Goal: Information Seeking & Learning: Learn about a topic

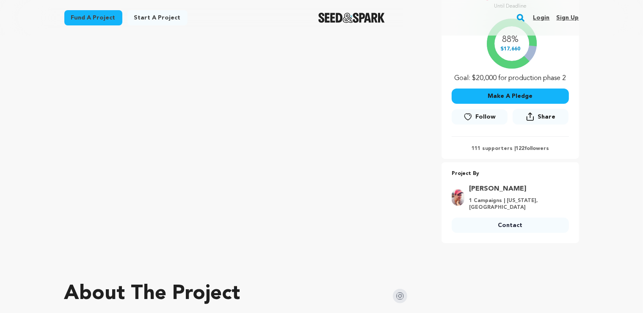
scroll to position [268, 0]
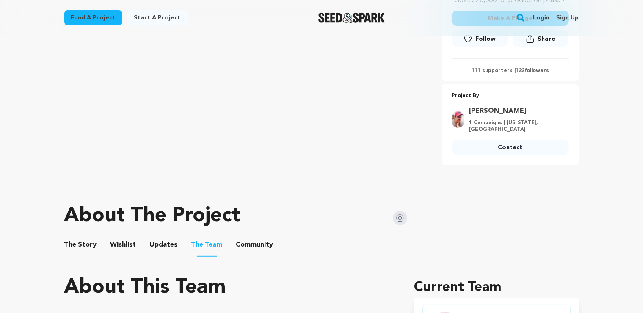
click at [95, 243] on ul "The Story The Story Wishlist Wishlist Updates Updates The Team The Team Communi…" at bounding box center [321, 245] width 515 height 24
click at [83, 243] on button "The Story" at bounding box center [80, 246] width 20 height 20
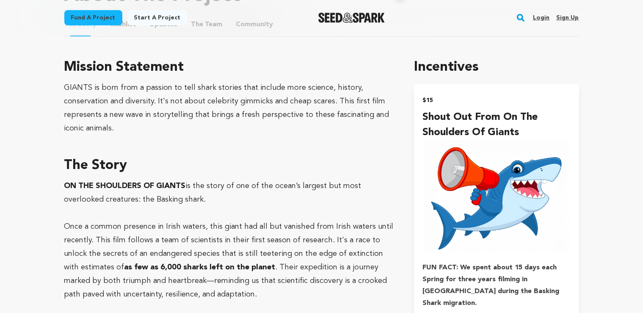
scroll to position [491, 0]
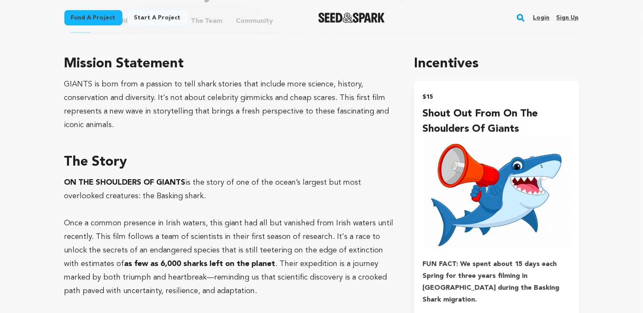
drag, startPoint x: 98, startPoint y: 194, endPoint x: 234, endPoint y: 199, distance: 135.9
click at [234, 199] on p "ON THE SHOULDERS OF GIANTS is the story of one of the ocean’s largest but most …" at bounding box center [229, 189] width 330 height 27
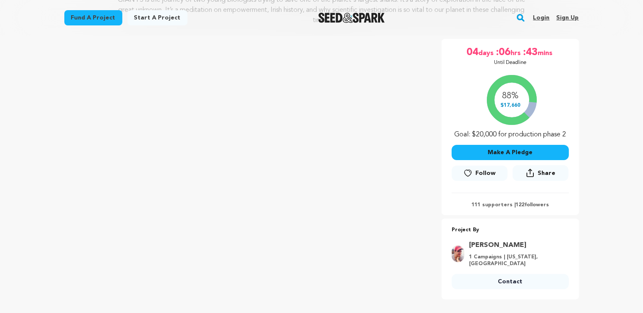
scroll to position [357, 0]
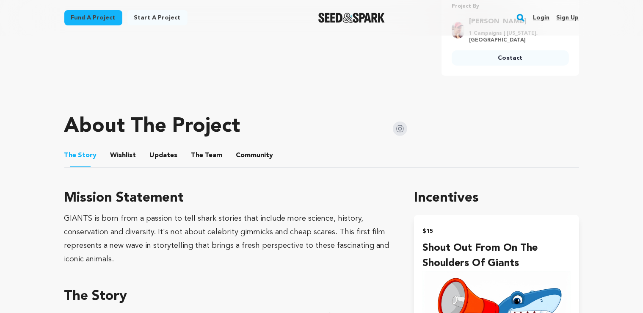
click at [211, 157] on button "The Team" at bounding box center [207, 157] width 20 height 20
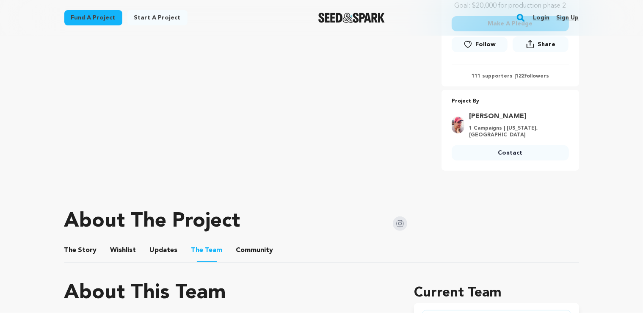
scroll to position [268, 0]
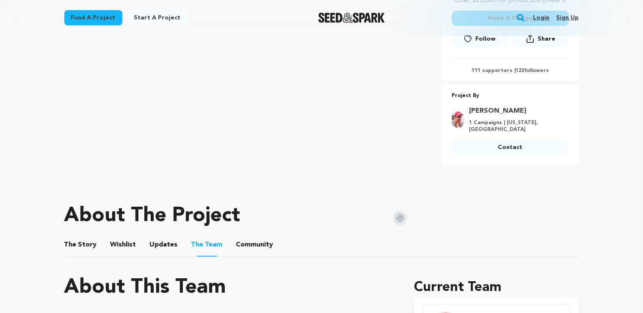
click at [404, 216] on img at bounding box center [400, 218] width 14 height 14
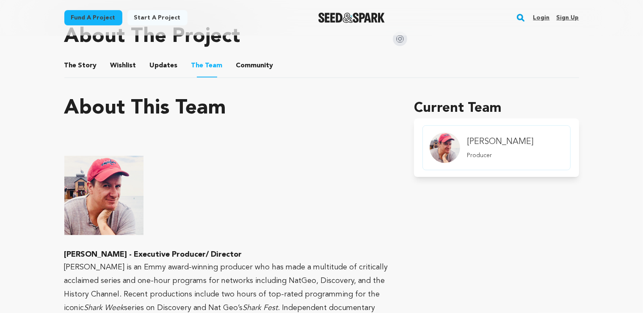
scroll to position [491, 0]
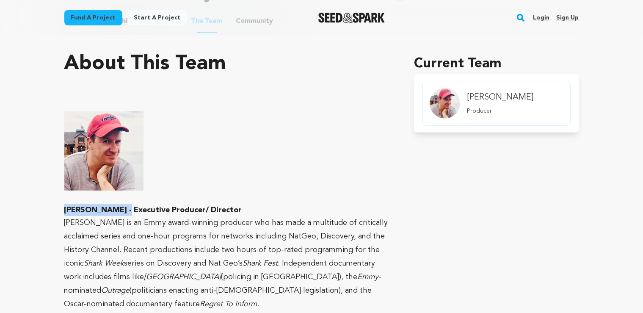
drag, startPoint x: 62, startPoint y: 210, endPoint x: 123, endPoint y: 206, distance: 61.5
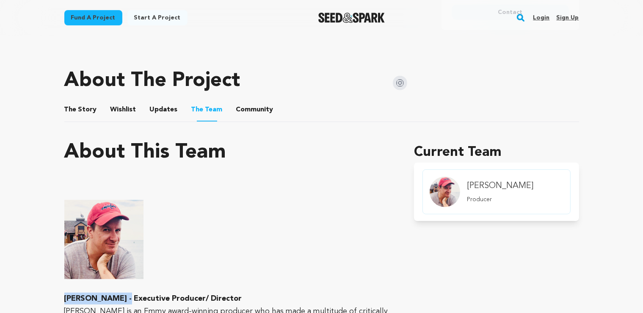
scroll to position [536, 0]
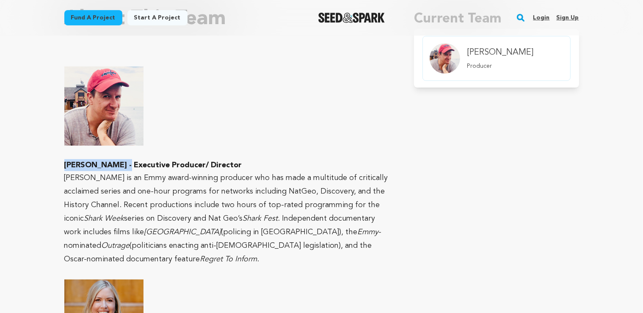
click at [114, 167] on strong "Scott DeGraw - Executive Producer/ Director" at bounding box center [153, 165] width 178 height 8
drag, startPoint x: 116, startPoint y: 164, endPoint x: 63, endPoint y: 165, distance: 52.1
click at [63, 165] on div "Fund a project Project details On The Shoulders Of Giants Baltimore, Maryland |…" at bounding box center [322, 302] width 542 height 1606
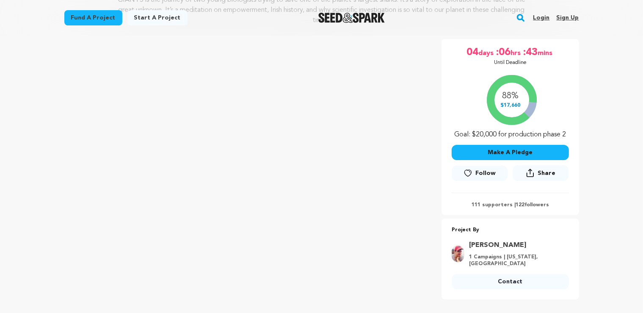
scroll to position [0, 0]
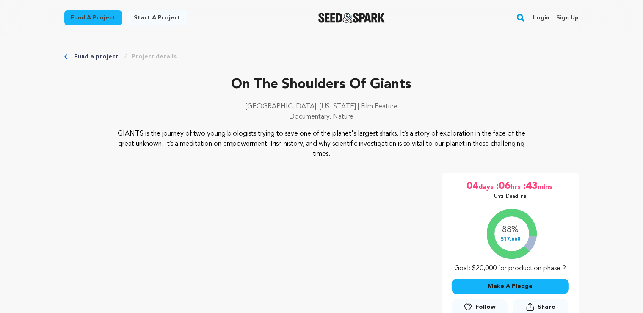
click at [297, 91] on p "On The Shoulders Of Giants" at bounding box center [321, 84] width 515 height 20
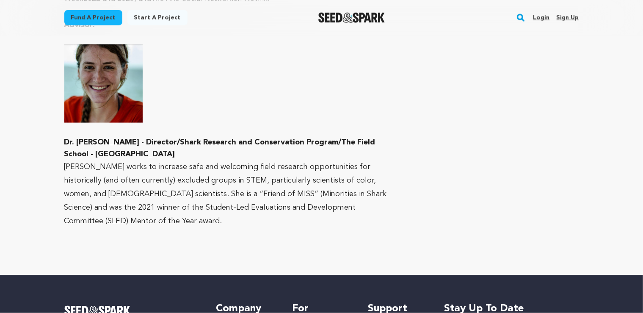
scroll to position [1475, 0]
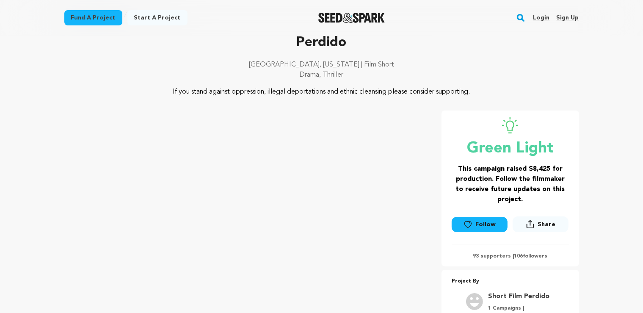
scroll to position [44, 0]
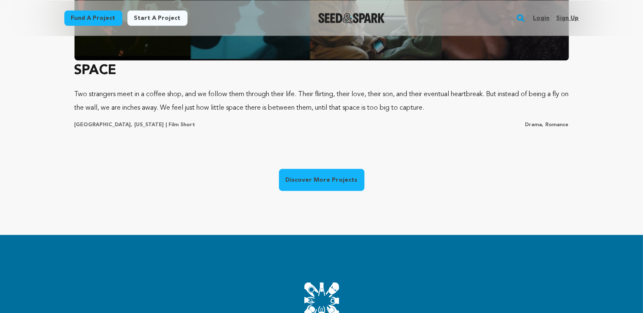
scroll to position [715, 0]
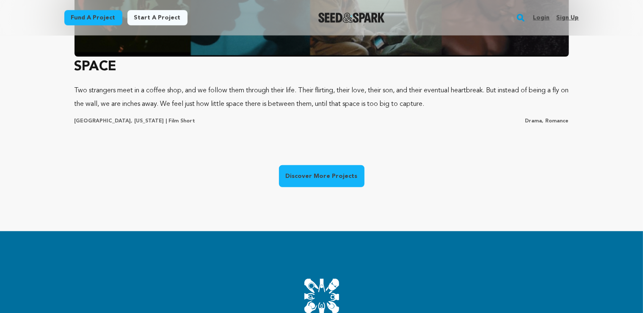
click at [328, 177] on link "Discover More Projects" at bounding box center [321, 176] width 85 height 22
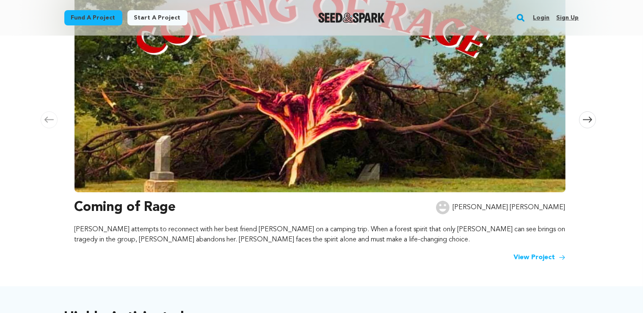
scroll to position [357, 0]
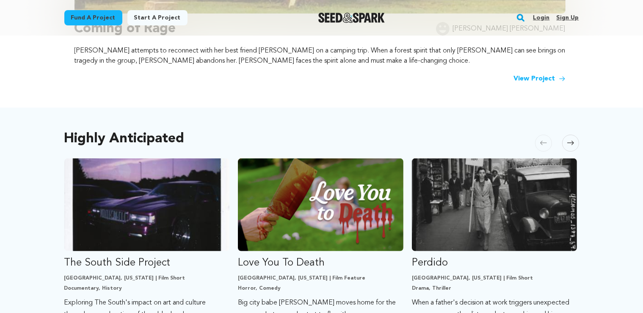
click at [572, 148] on span at bounding box center [570, 143] width 17 height 17
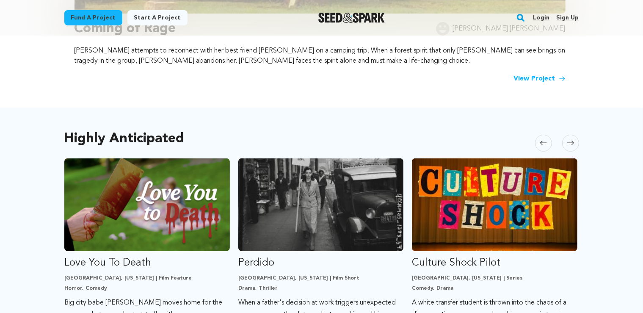
click at [570, 141] on icon at bounding box center [570, 143] width 7 height 6
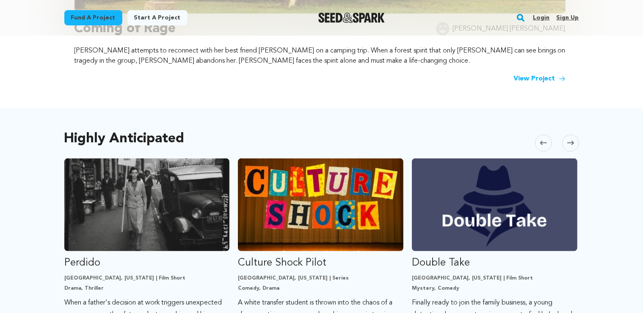
click at [570, 141] on icon at bounding box center [570, 143] width 7 height 6
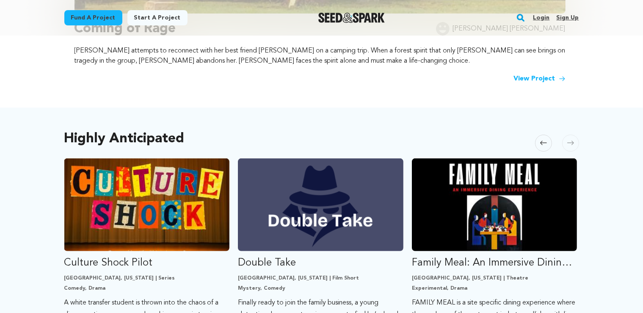
click at [570, 141] on icon at bounding box center [570, 143] width 7 height 6
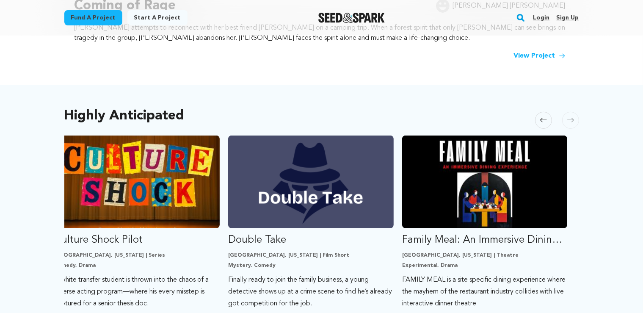
scroll to position [0, 532]
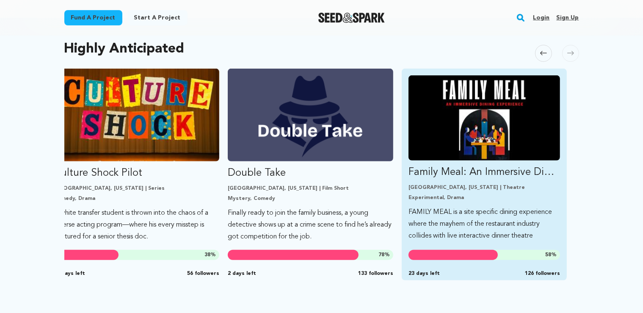
click at [516, 179] on p "Family Meal: An Immersive Dining Experience" at bounding box center [484, 172] width 152 height 14
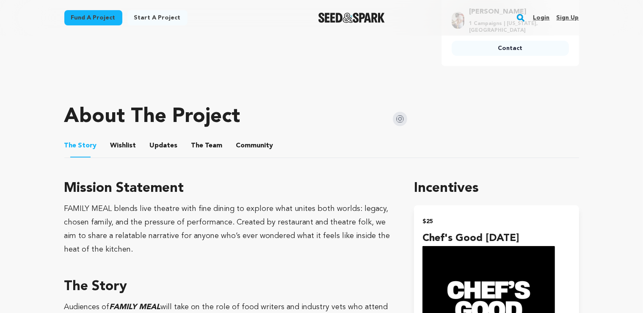
scroll to position [357, 0]
drag, startPoint x: 184, startPoint y: 208, endPoint x: 226, endPoint y: 251, distance: 61.1
click at [226, 251] on div "FAMILY MEAL blends live theatre with fine dining to explore what unites both wo…" at bounding box center [229, 228] width 330 height 54
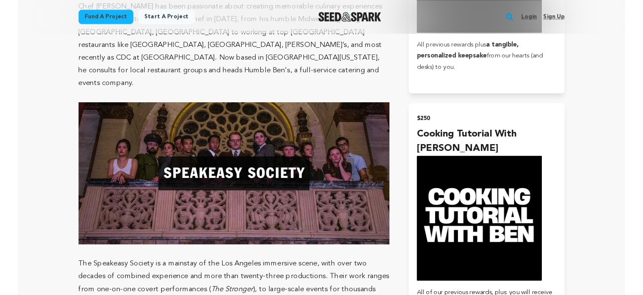
scroll to position [1251, 0]
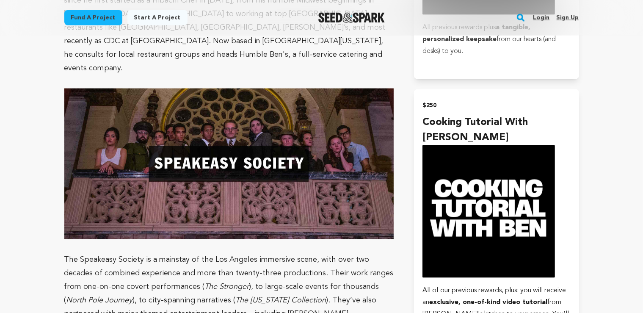
click at [171, 256] on span "The Speakeasy Society is a mainstay of the Los Angeles immersive scene, with ov…" at bounding box center [228, 273] width 329 height 35
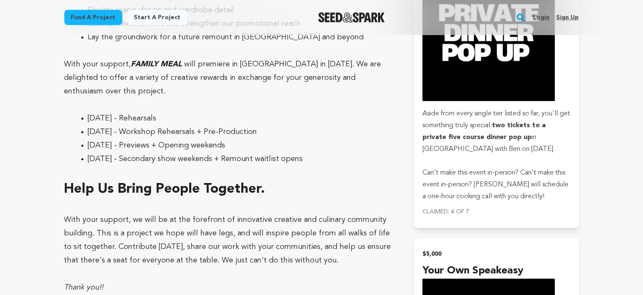
scroll to position [2303, 0]
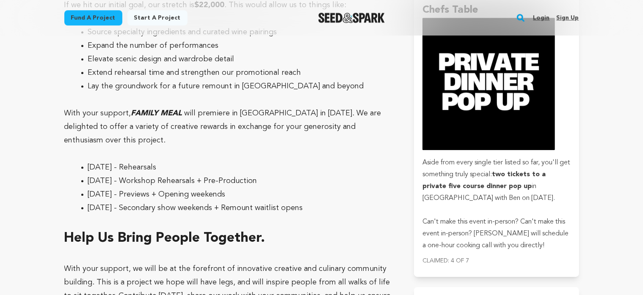
drag, startPoint x: 102, startPoint y: 105, endPoint x: 339, endPoint y: 144, distance: 241.0
click at [339, 161] on ul "August 2025 - Rehearsals September 2025 - Workshop Rehearsals + Pre-Production …" at bounding box center [229, 188] width 330 height 54
click at [339, 201] on li "[DATE] - Secondary show weekends + Remount waitlist opens" at bounding box center [236, 208] width 296 height 14
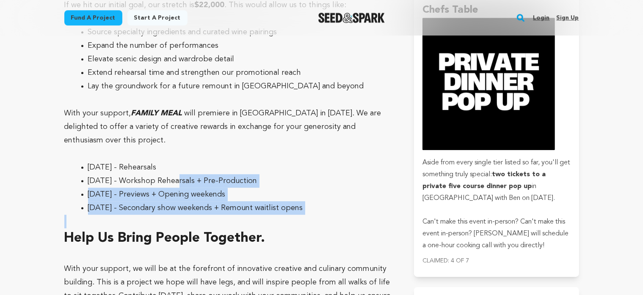
drag, startPoint x: 175, startPoint y: 118, endPoint x: 351, endPoint y: 153, distance: 179.6
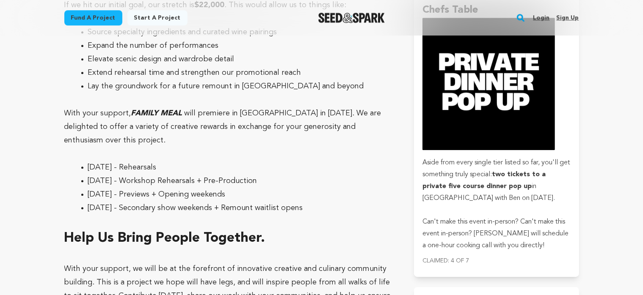
click at [351, 215] on p at bounding box center [229, 222] width 330 height 14
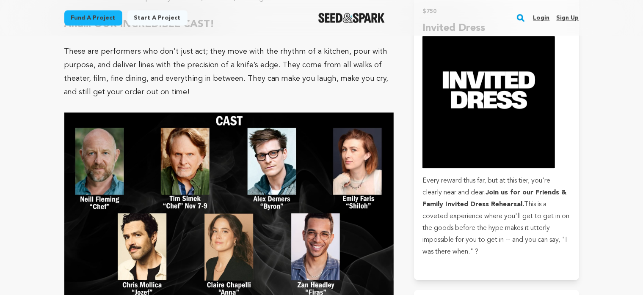
scroll to position [1721, 0]
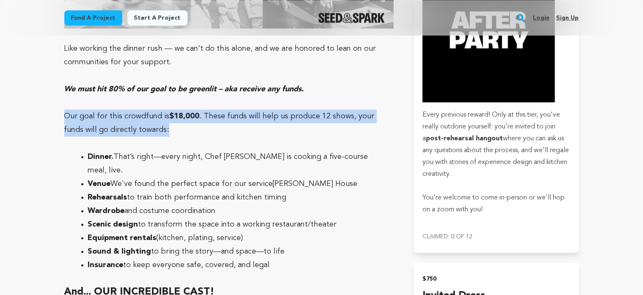
drag, startPoint x: 157, startPoint y: 78, endPoint x: 56, endPoint y: 57, distance: 103.0
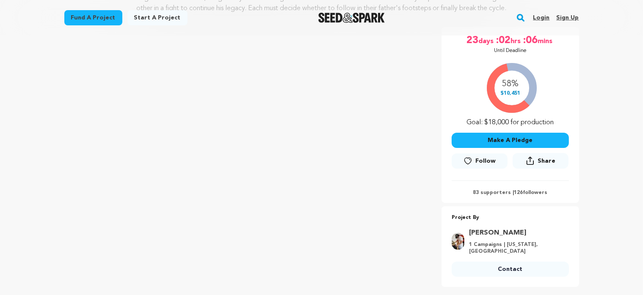
scroll to position [134, 0]
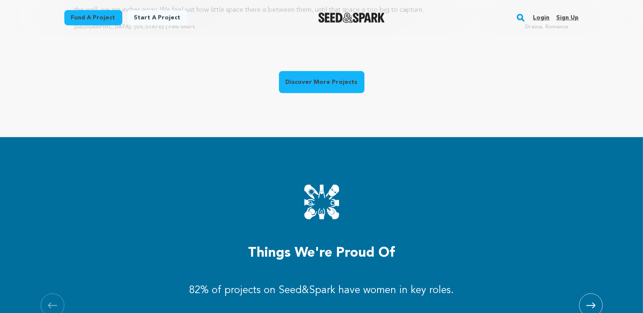
scroll to position [804, 0]
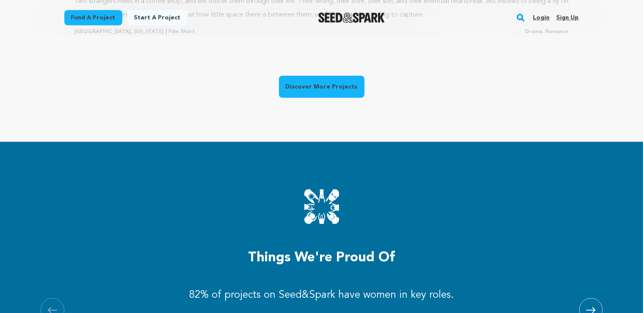
click at [329, 91] on link "Discover More Projects" at bounding box center [321, 87] width 85 height 22
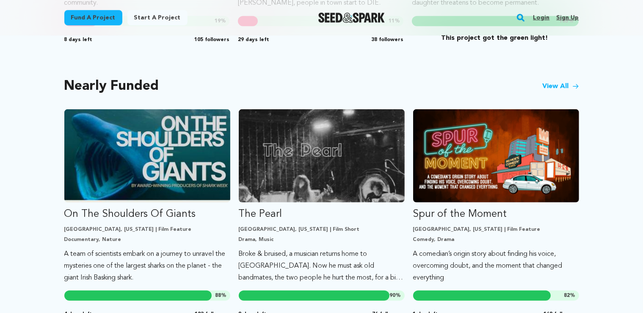
scroll to position [626, 0]
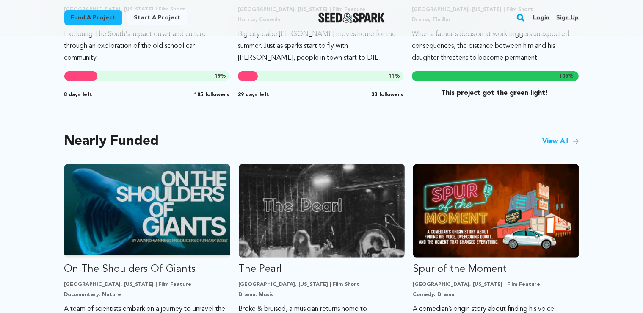
click at [568, 142] on link "View All" at bounding box center [561, 141] width 36 height 10
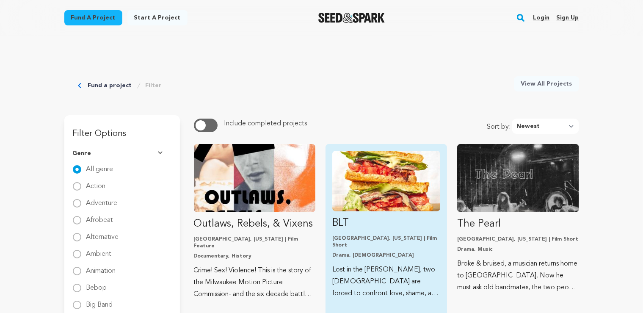
scroll to position [268, 0]
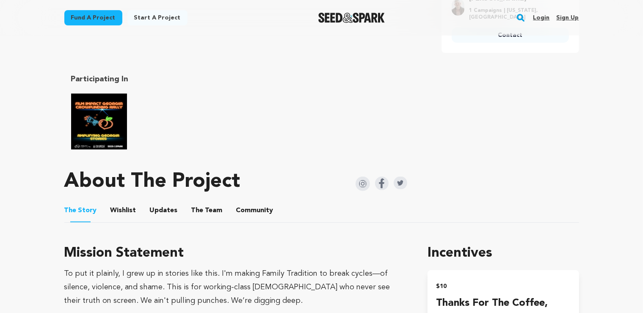
scroll to position [447, 0]
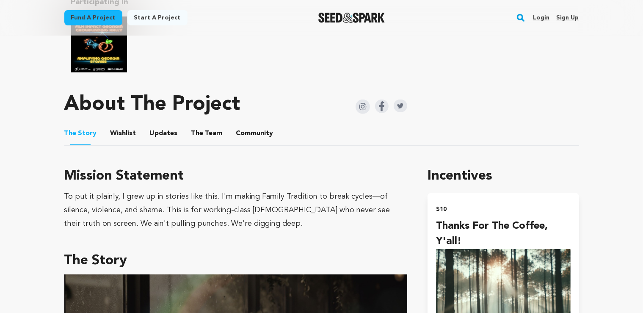
click at [205, 131] on button "The Team" at bounding box center [207, 135] width 20 height 20
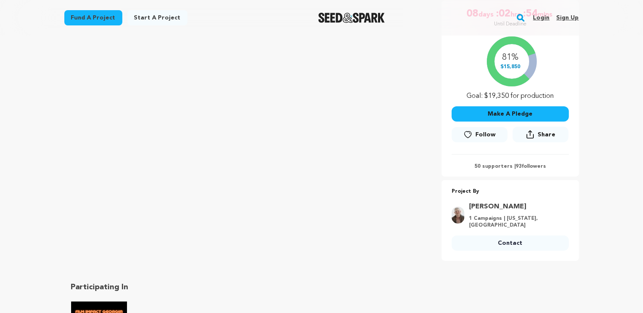
scroll to position [44, 0]
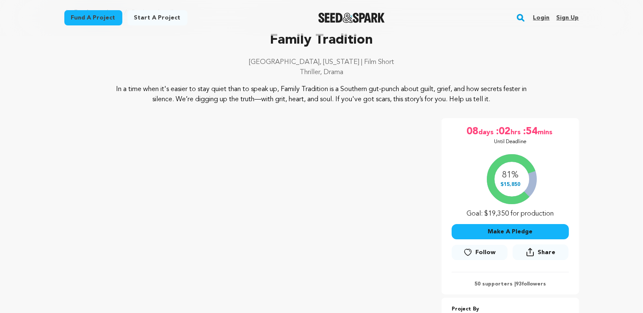
drag, startPoint x: 188, startPoint y: 89, endPoint x: 524, endPoint y: 96, distance: 335.7
click at [524, 96] on p "In a time when it's easier to stay quiet than to speak up, Family Tradition is …" at bounding box center [322, 94] width 412 height 20
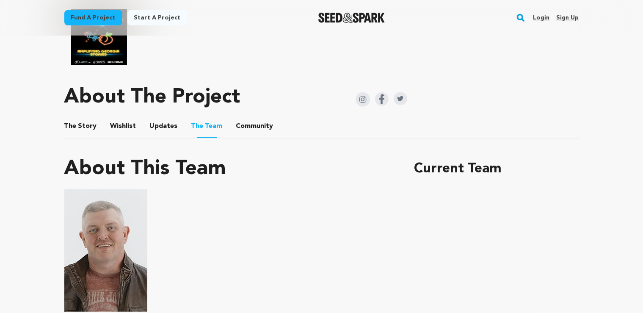
scroll to position [536, 0]
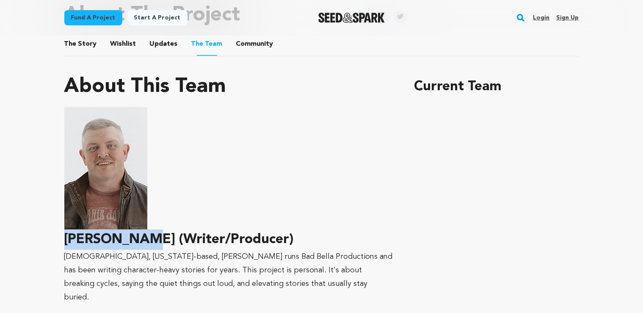
drag, startPoint x: 132, startPoint y: 233, endPoint x: 62, endPoint y: 223, distance: 70.9
click at [62, 223] on div "Fund a project Project details Family Tradition Atlanta, Georgia | Film Short T…" at bounding box center [322, 301] width 542 height 1605
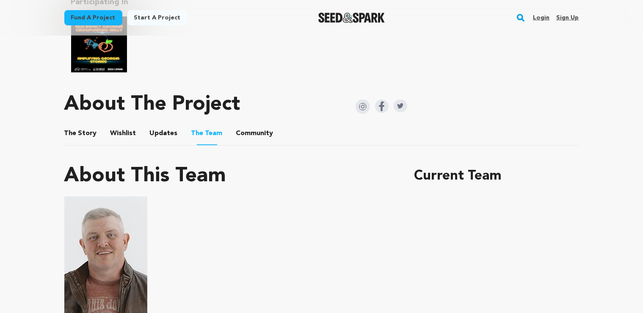
scroll to position [0, 0]
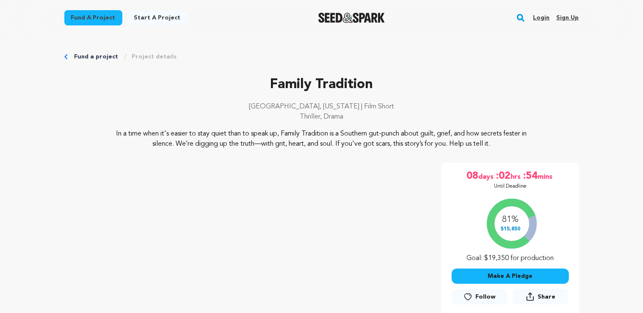
click at [321, 86] on p "Family Tradition" at bounding box center [321, 84] width 515 height 20
click at [258, 116] on p "Thriller, Drama" at bounding box center [321, 117] width 515 height 10
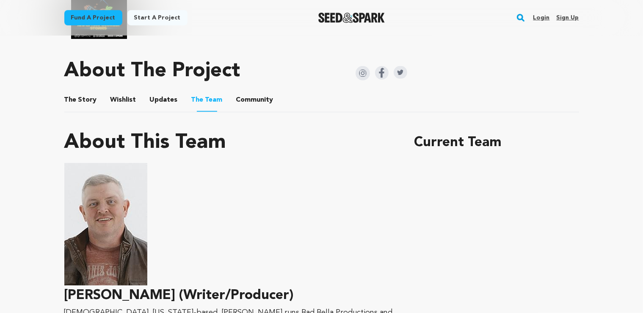
scroll to position [491, 0]
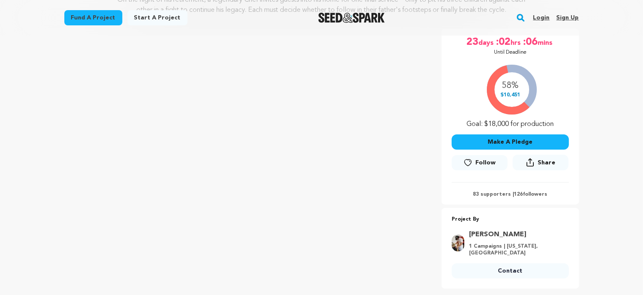
scroll to position [134, 0]
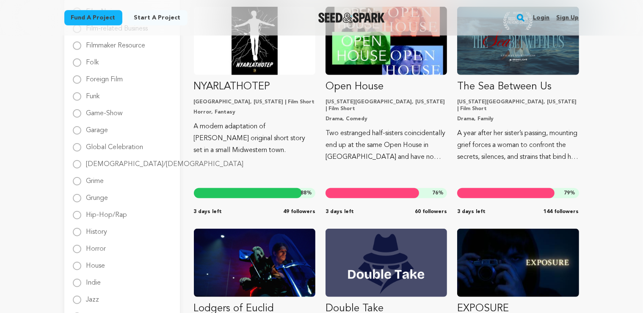
scroll to position [715, 0]
